Goal: Information Seeking & Learning: Learn about a topic

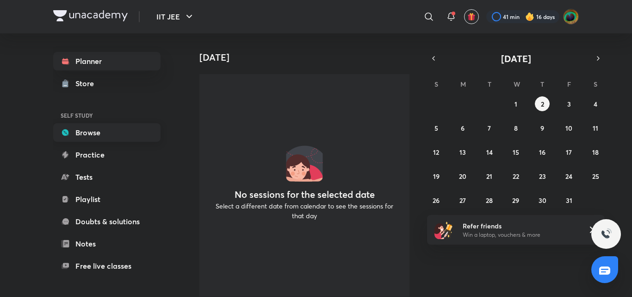
click at [95, 137] on link "Browse" at bounding box center [106, 132] width 107 height 19
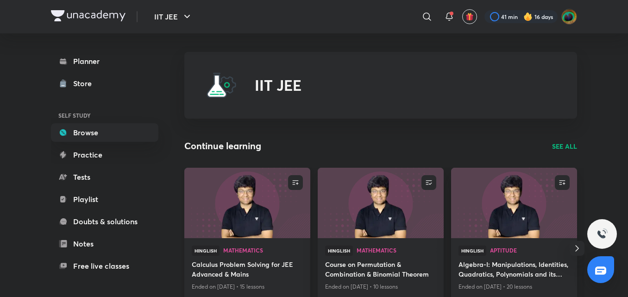
click at [269, 275] on h4 "Calculus Problem Solving for JEE Advanced & Mains" at bounding box center [247, 269] width 111 height 21
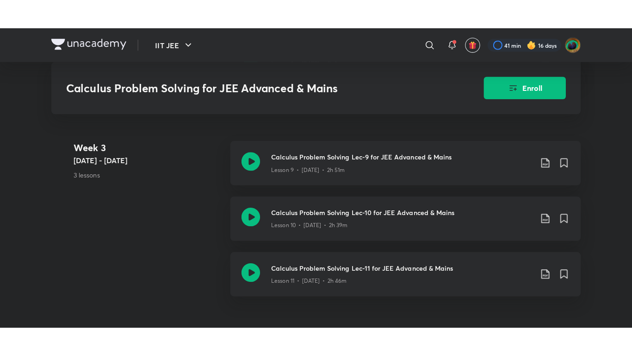
scroll to position [1020, 0]
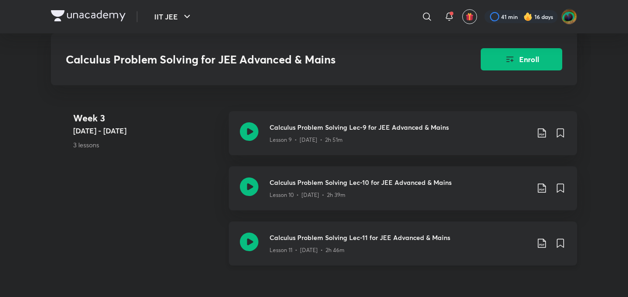
click at [251, 243] on icon at bounding box center [249, 241] width 19 height 19
